Goal: Browse casually

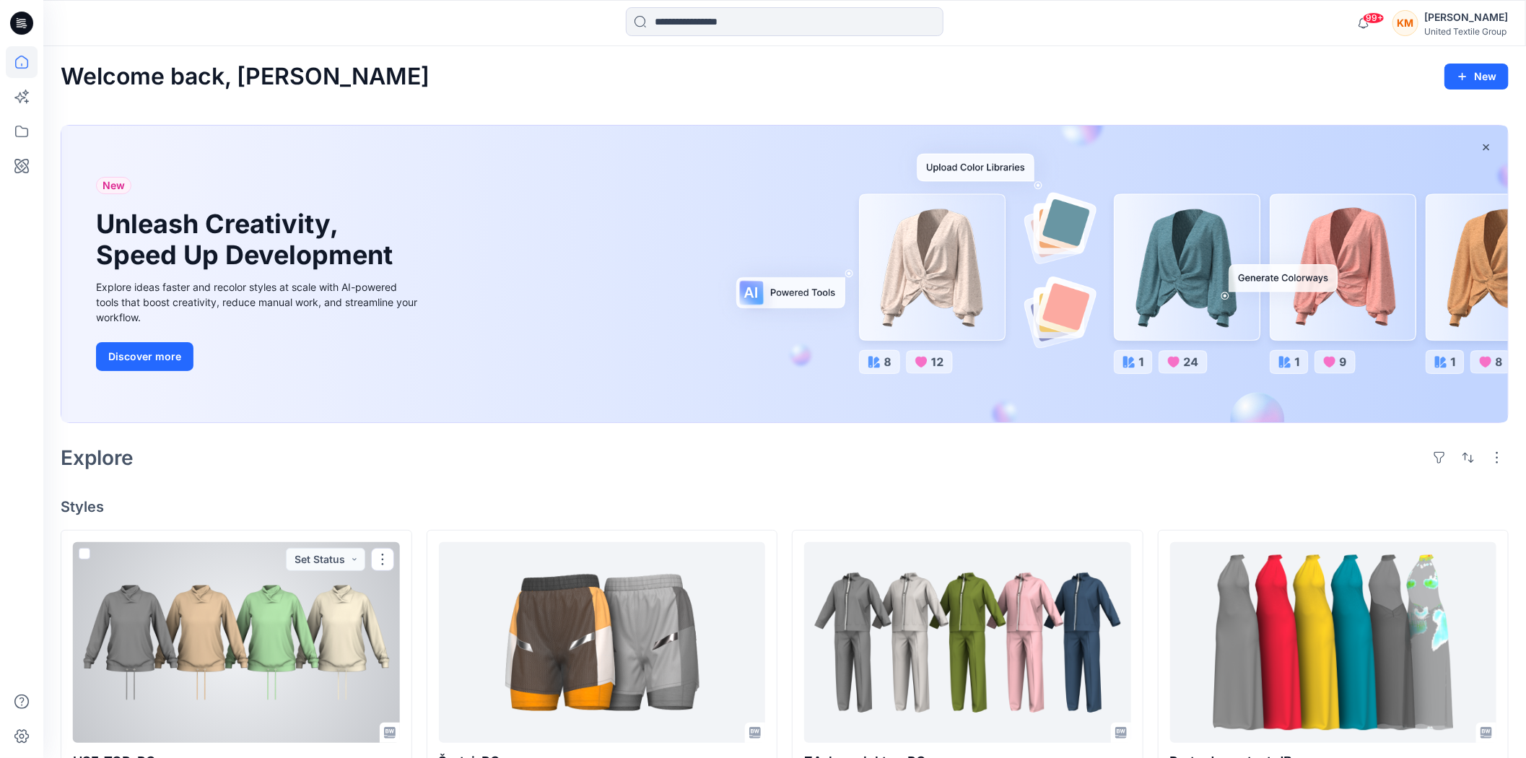
click at [250, 628] on div at bounding box center [236, 642] width 327 height 201
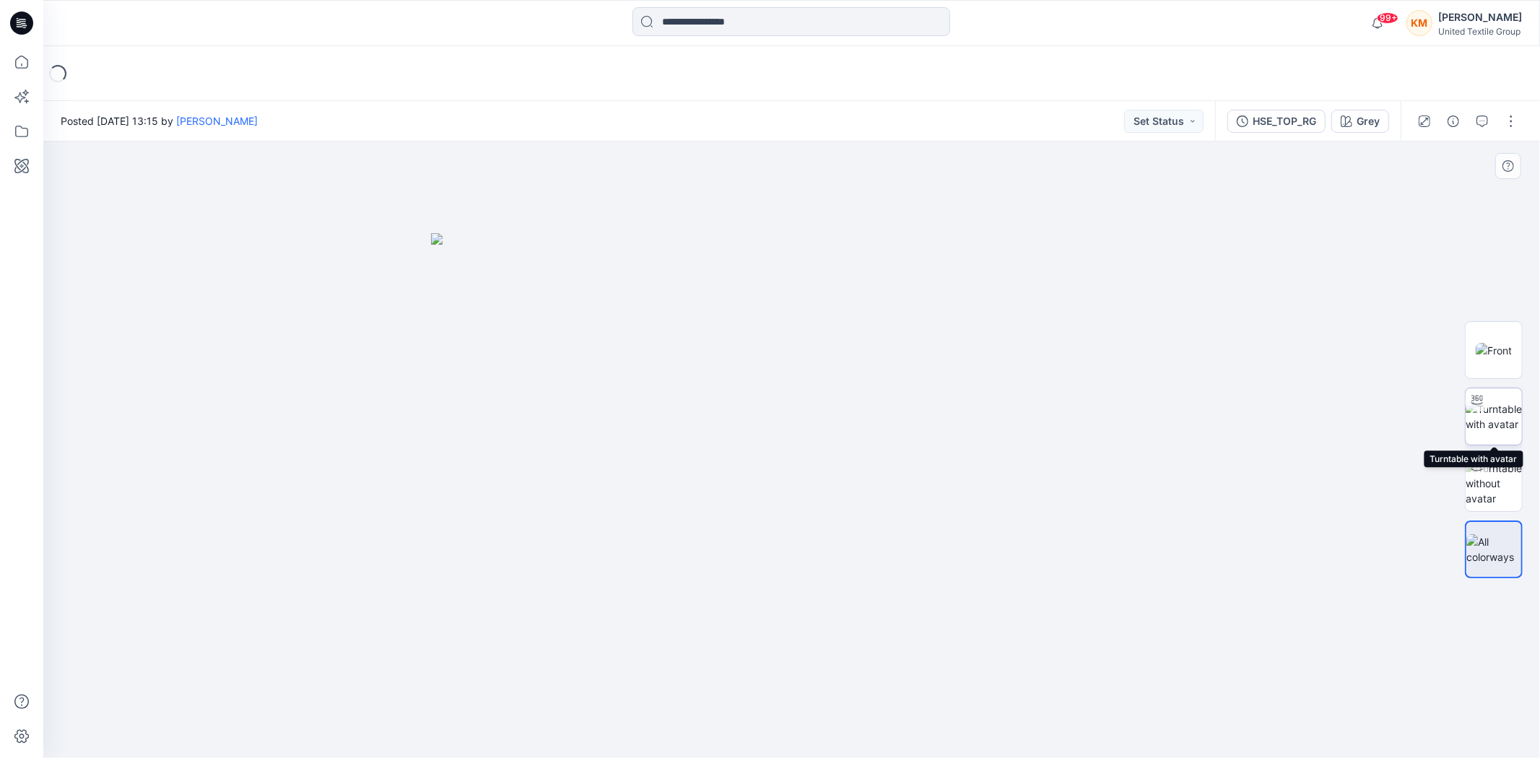
click at [1503, 405] on img at bounding box center [1494, 416] width 56 height 30
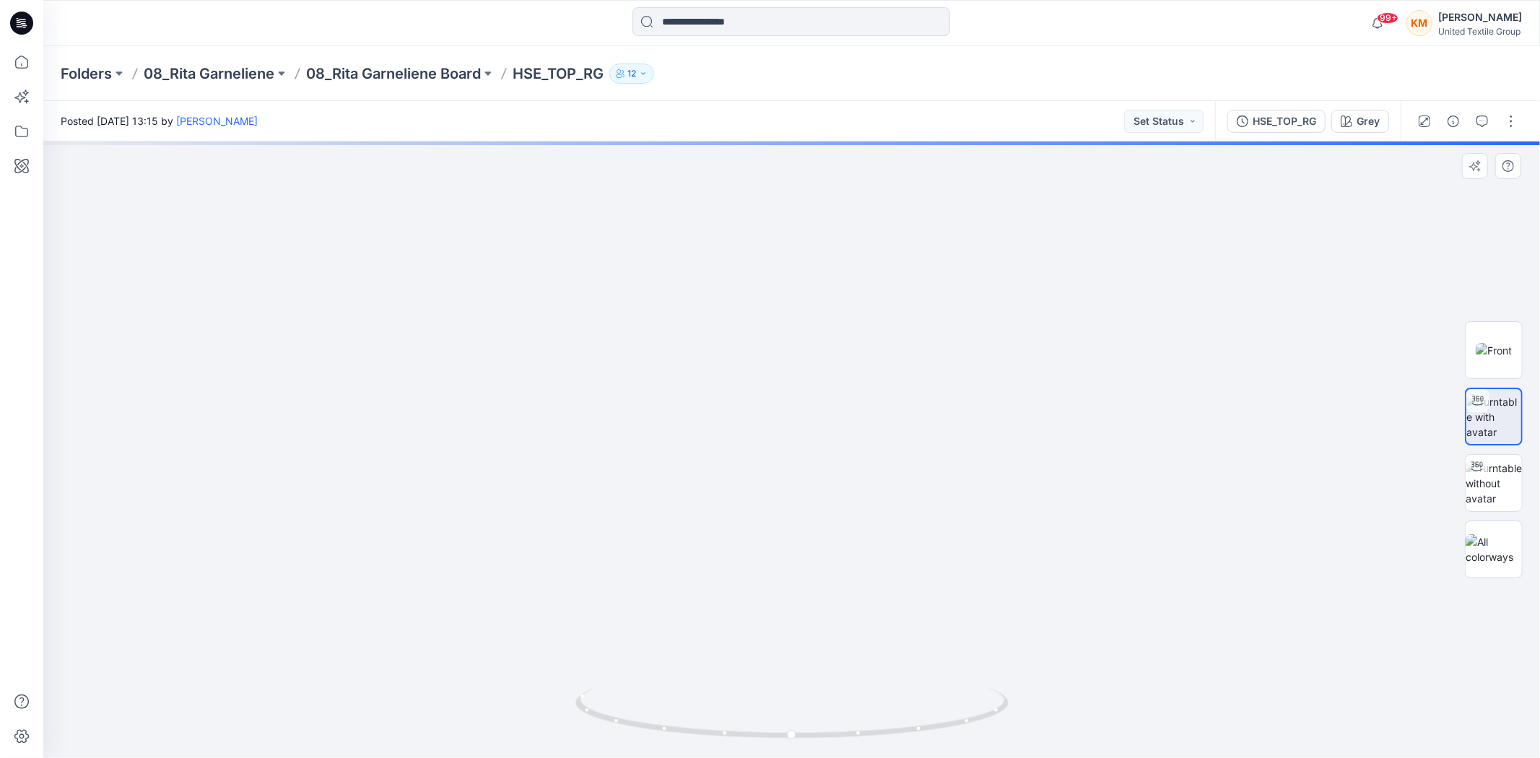
drag, startPoint x: 850, startPoint y: 322, endPoint x: 872, endPoint y: 528, distance: 207.6
click at [872, 528] on img at bounding box center [792, 345] width 1422 height 826
drag, startPoint x: 860, startPoint y: 463, endPoint x: 863, endPoint y: 487, distance: 24.0
click at [863, 487] on img at bounding box center [792, 354] width 1422 height 808
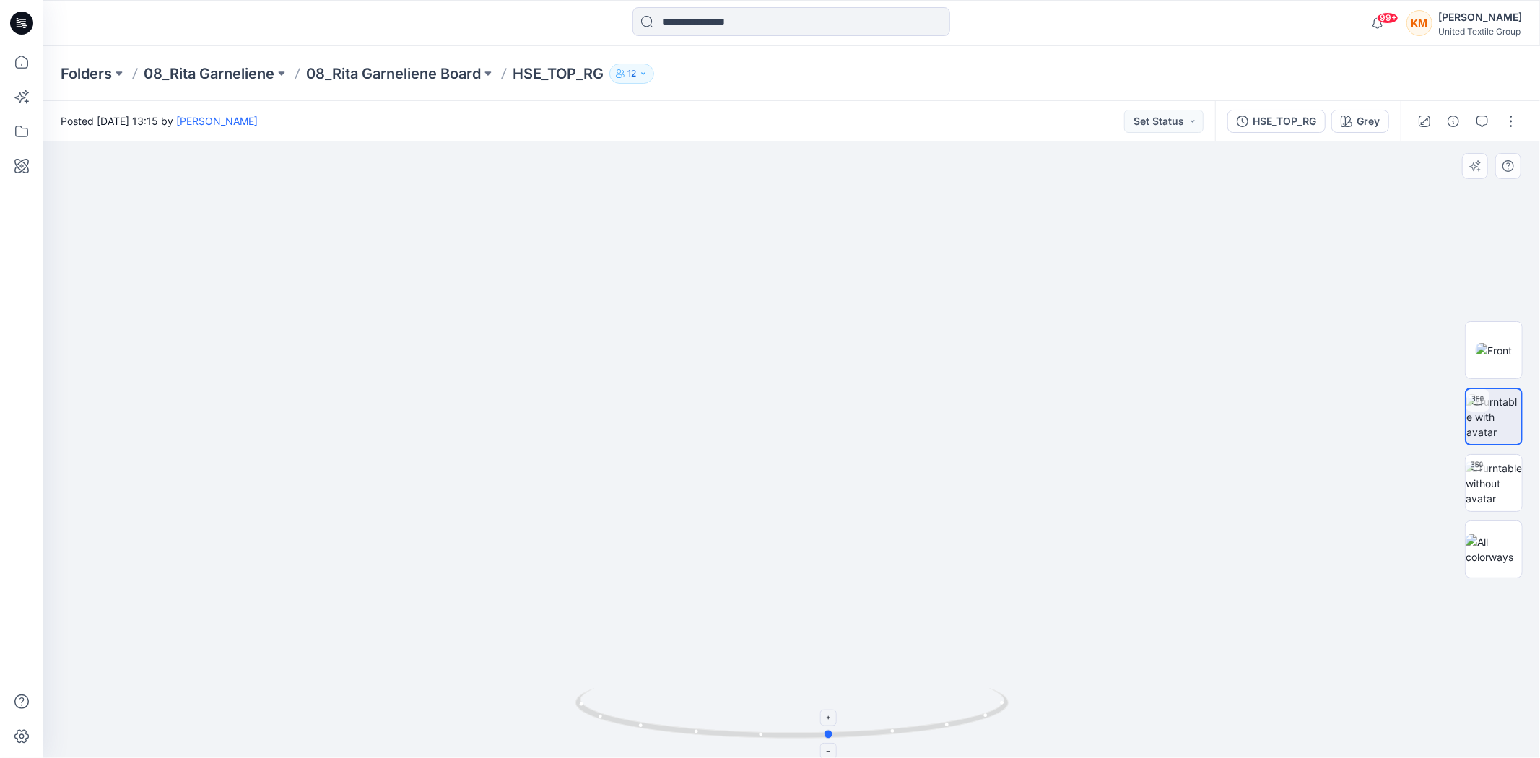
drag, startPoint x: 908, startPoint y: 733, endPoint x: 946, endPoint y: 733, distance: 38.3
click at [946, 733] on icon at bounding box center [793, 715] width 437 height 54
